Goal: Transaction & Acquisition: Purchase product/service

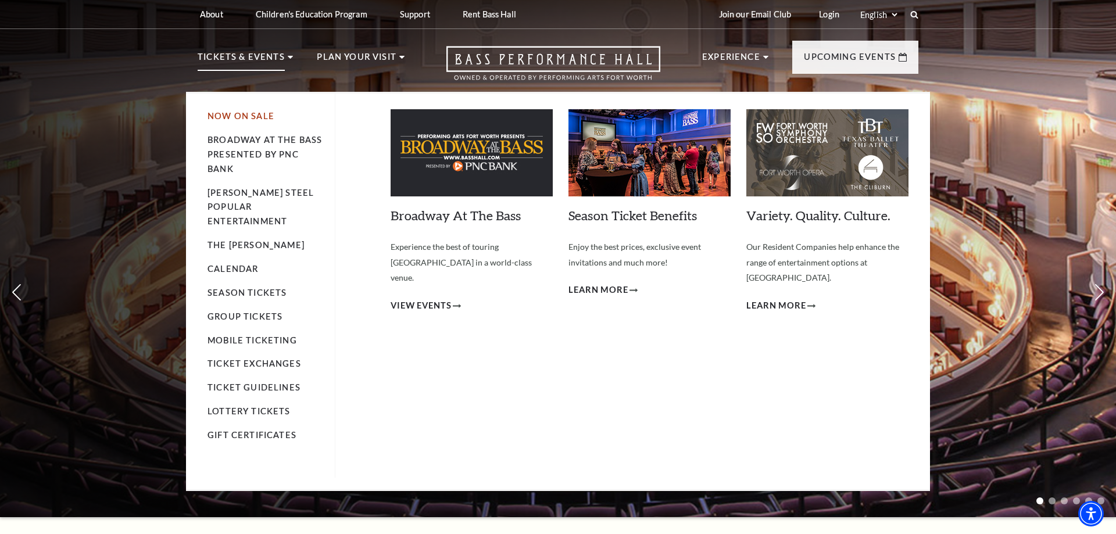
click at [219, 119] on link "Now On Sale" at bounding box center [240, 116] width 67 height 10
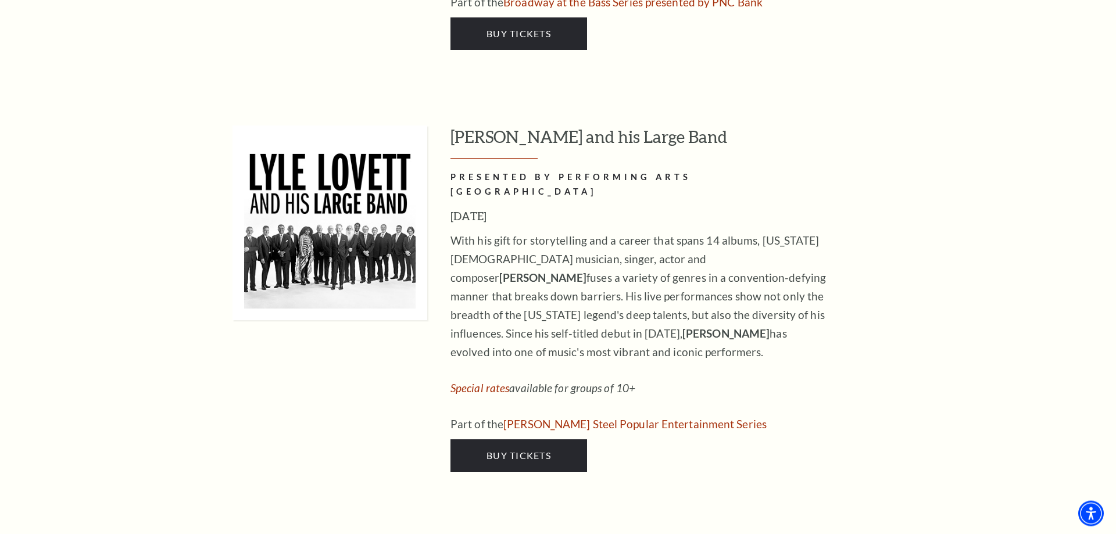
scroll to position [1897, 0]
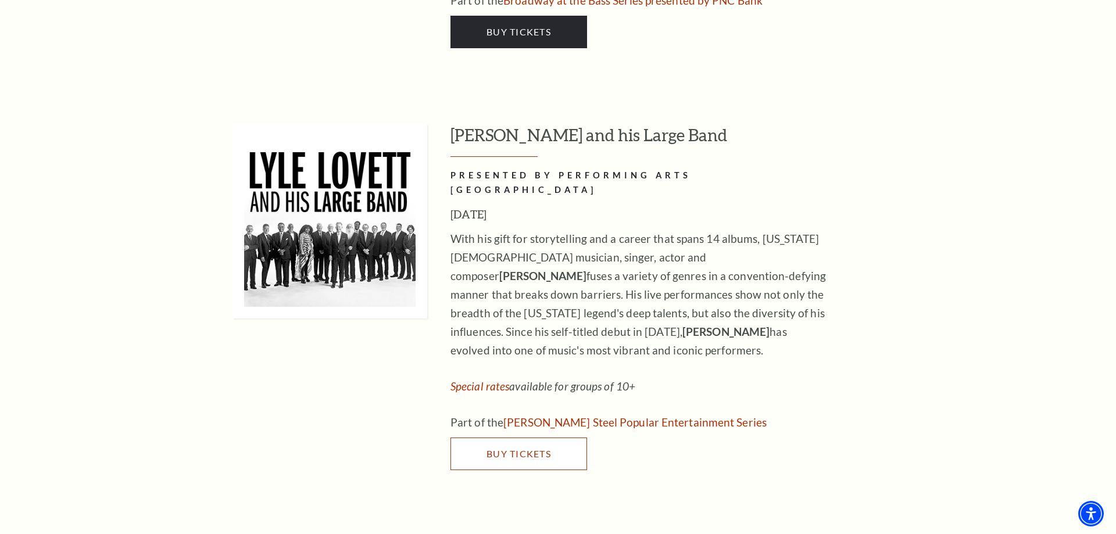
click at [520, 448] on span "Buy Tickets" at bounding box center [518, 453] width 65 height 11
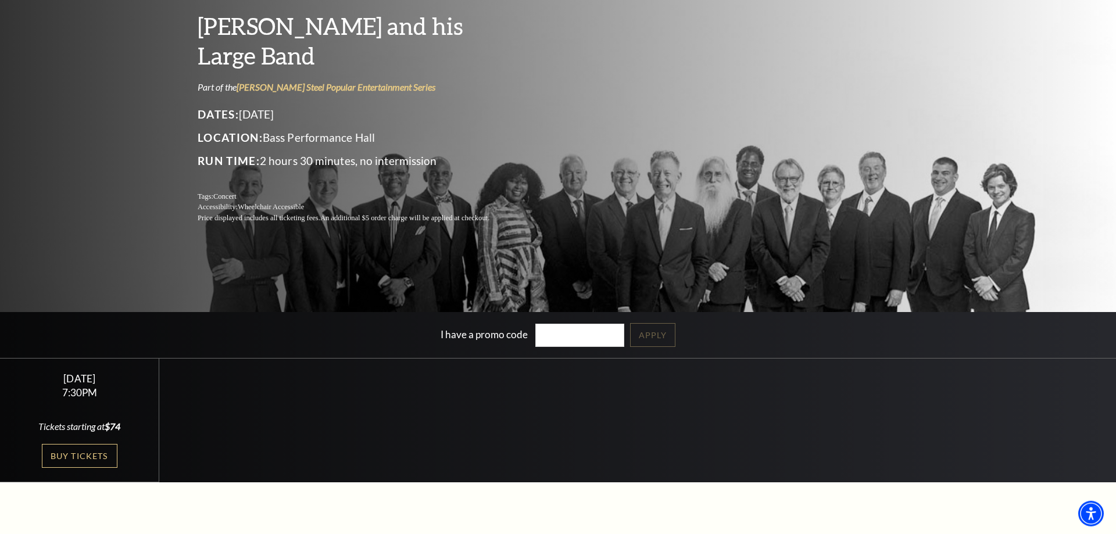
scroll to position [119, 0]
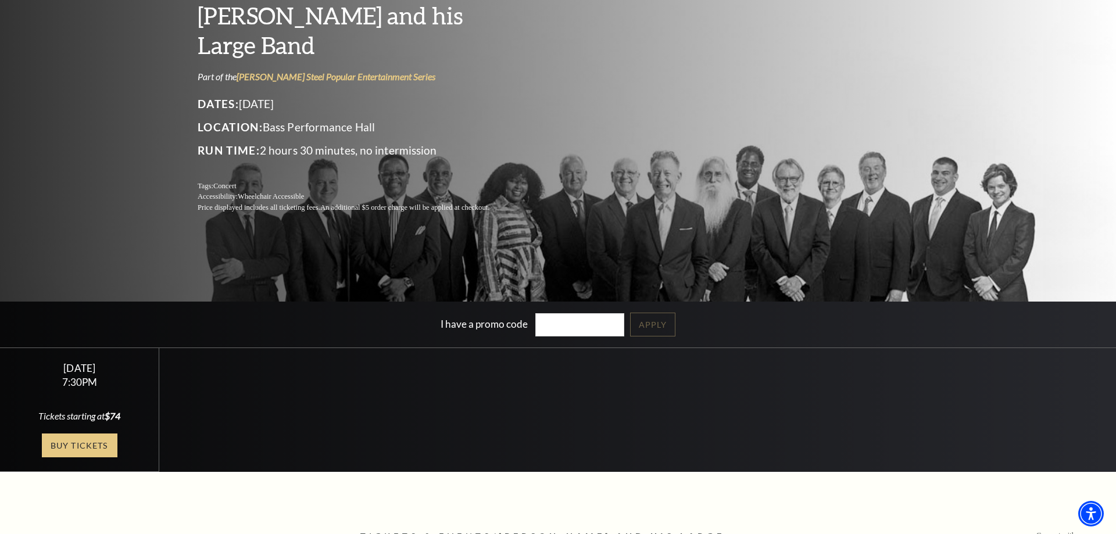
click at [65, 443] on link "Buy Tickets" at bounding box center [80, 446] width 76 height 24
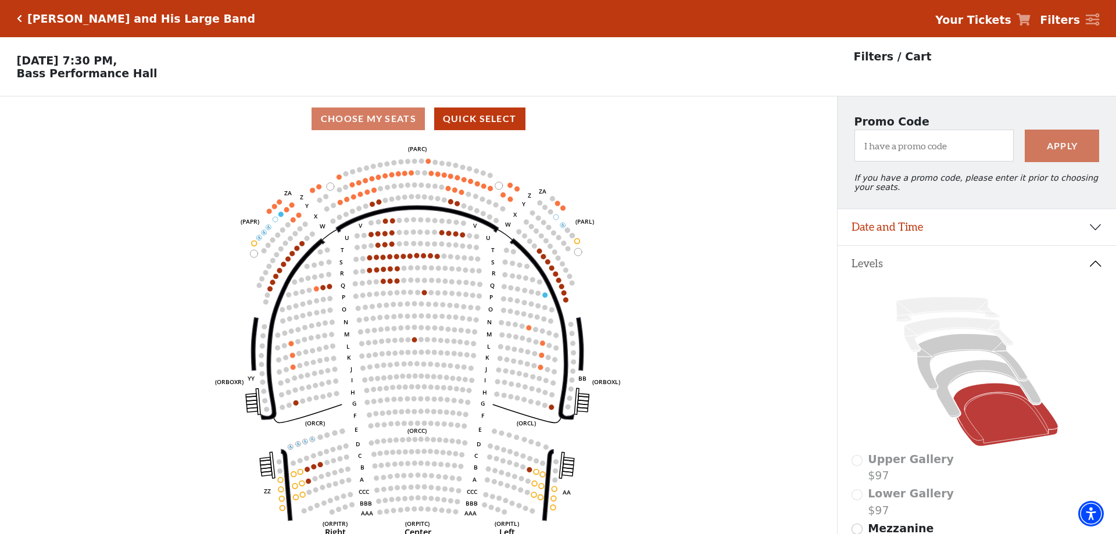
scroll to position [54, 0]
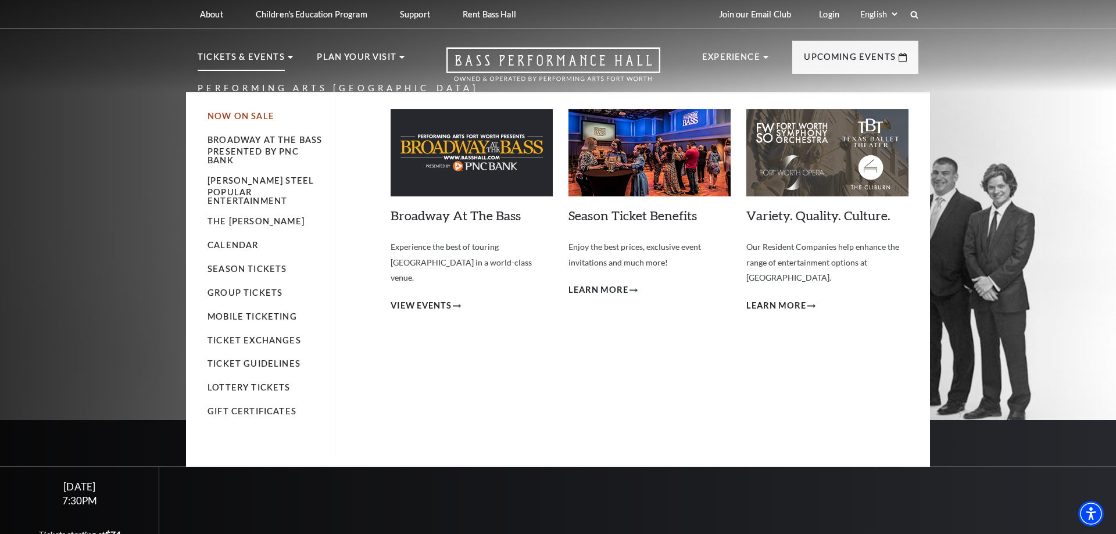
click at [228, 116] on link "Now On Sale" at bounding box center [240, 116] width 67 height 10
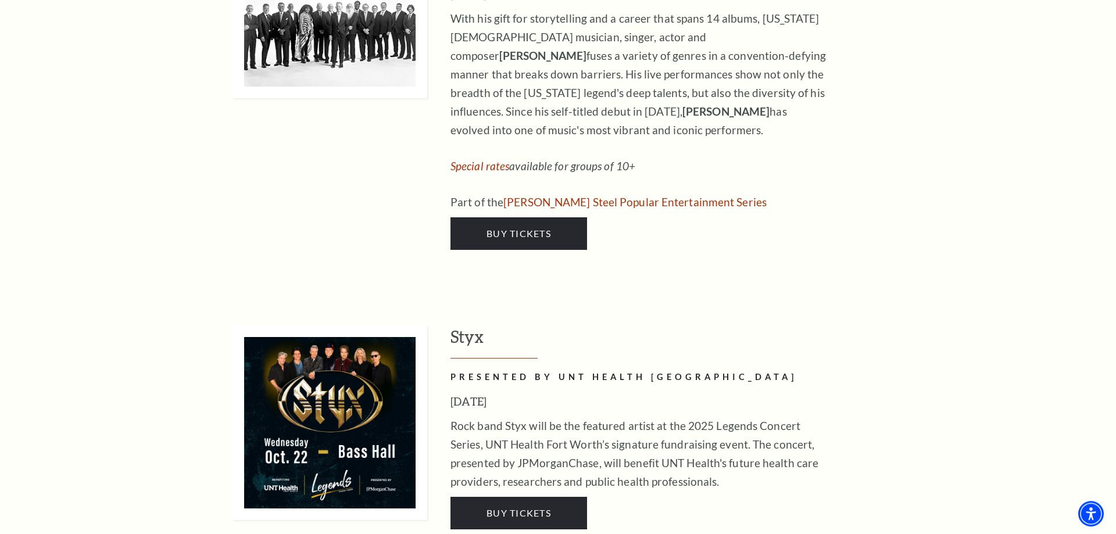
scroll to position [2252, 0]
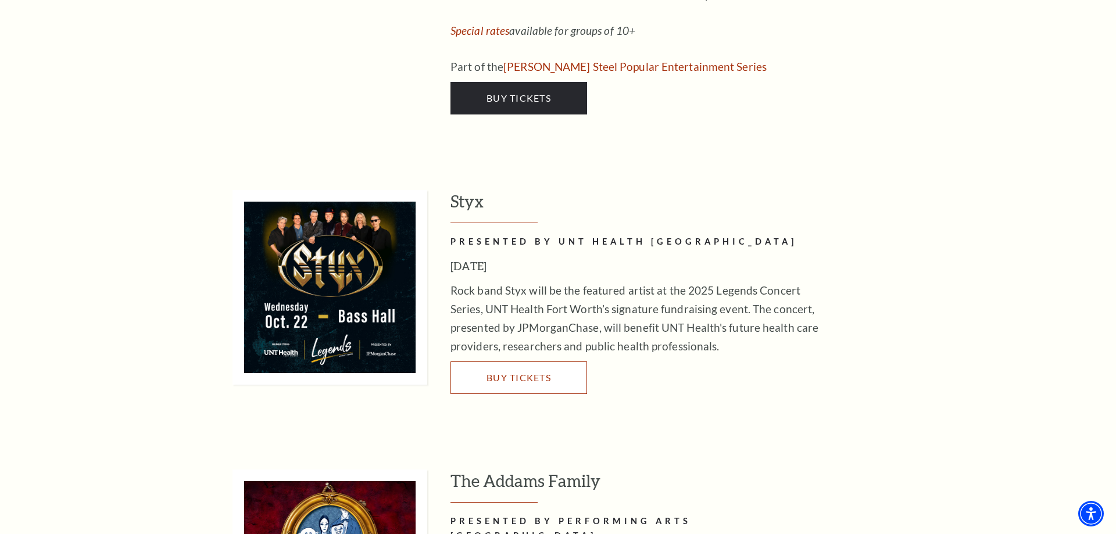
click at [507, 361] on link "Buy Tickets" at bounding box center [518, 377] width 137 height 33
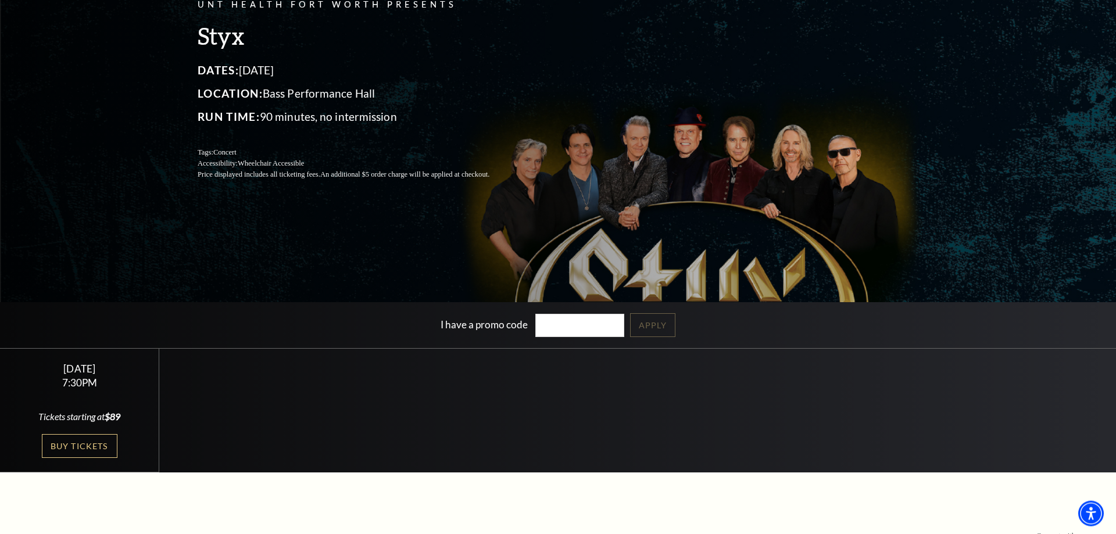
scroll to position [178, 0]
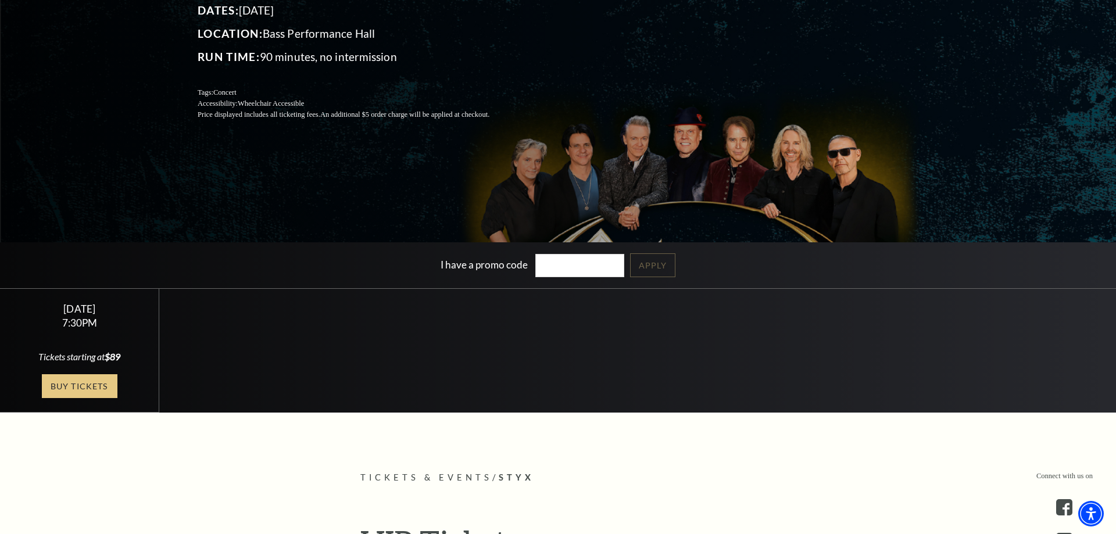
click at [84, 378] on link "Buy Tickets" at bounding box center [80, 386] width 76 height 24
